Goal: Information Seeking & Learning: Compare options

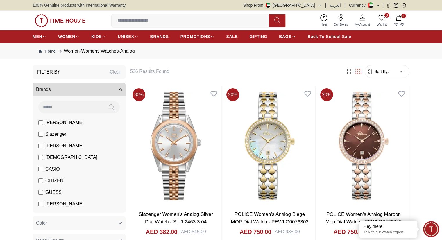
click at [58, 16] on img at bounding box center [60, 20] width 51 height 13
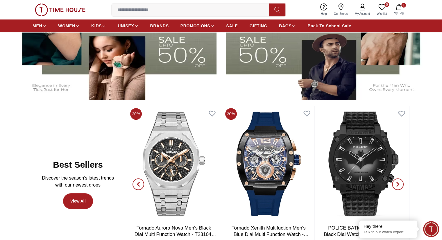
scroll to position [224, 0]
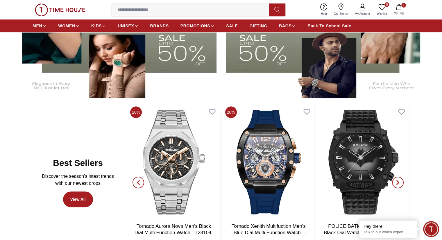
click at [168, 144] on img at bounding box center [174, 162] width 92 height 116
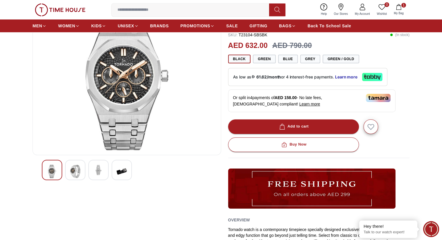
scroll to position [20, 0]
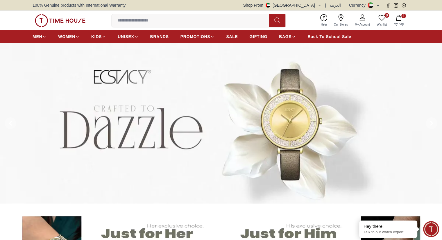
click at [293, 113] on img at bounding box center [221, 123] width 442 height 161
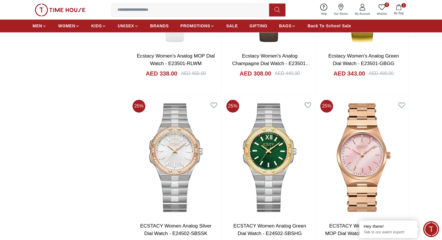
scroll to position [874, 0]
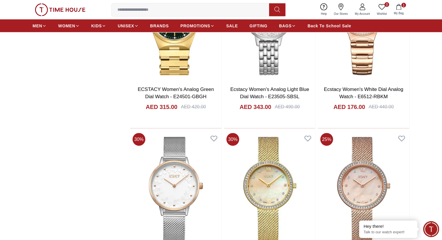
scroll to position [1353, 0]
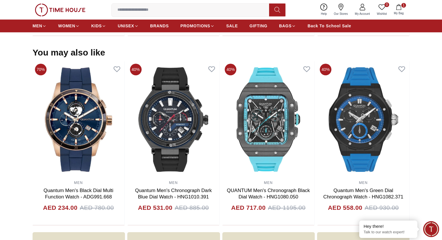
scroll to position [550, 0]
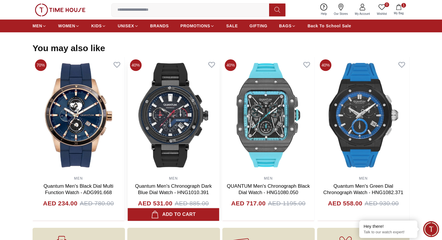
click at [183, 136] on img at bounding box center [174, 115] width 92 height 116
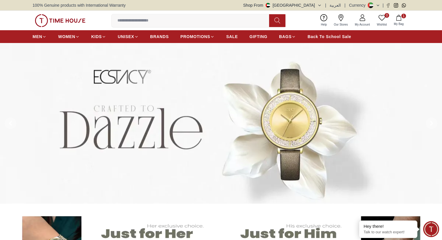
click at [52, 21] on img at bounding box center [60, 20] width 51 height 13
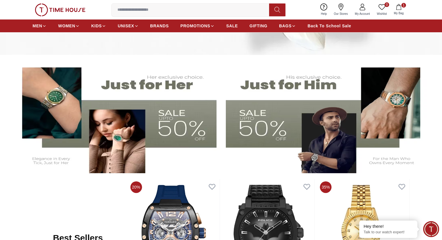
scroll to position [166, 0]
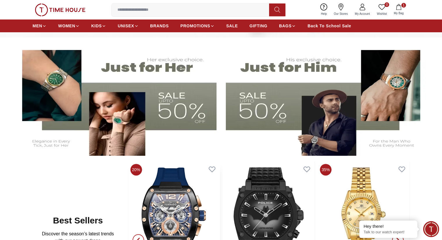
click at [199, 187] on img at bounding box center [174, 220] width 92 height 116
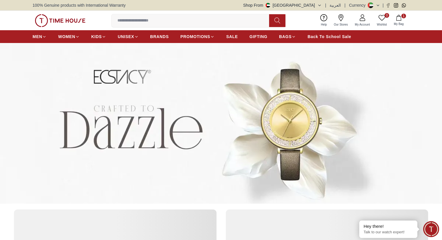
scroll to position [166, 0]
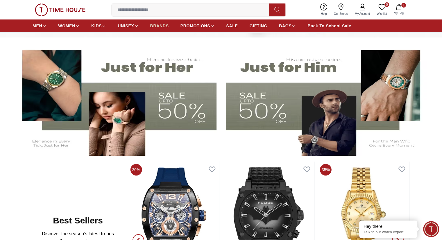
click at [150, 26] on span "BRANDS" at bounding box center [159, 26] width 19 height 6
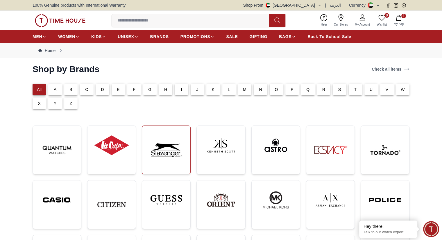
click at [162, 151] on img at bounding box center [166, 149] width 39 height 39
